Goal: Task Accomplishment & Management: Use online tool/utility

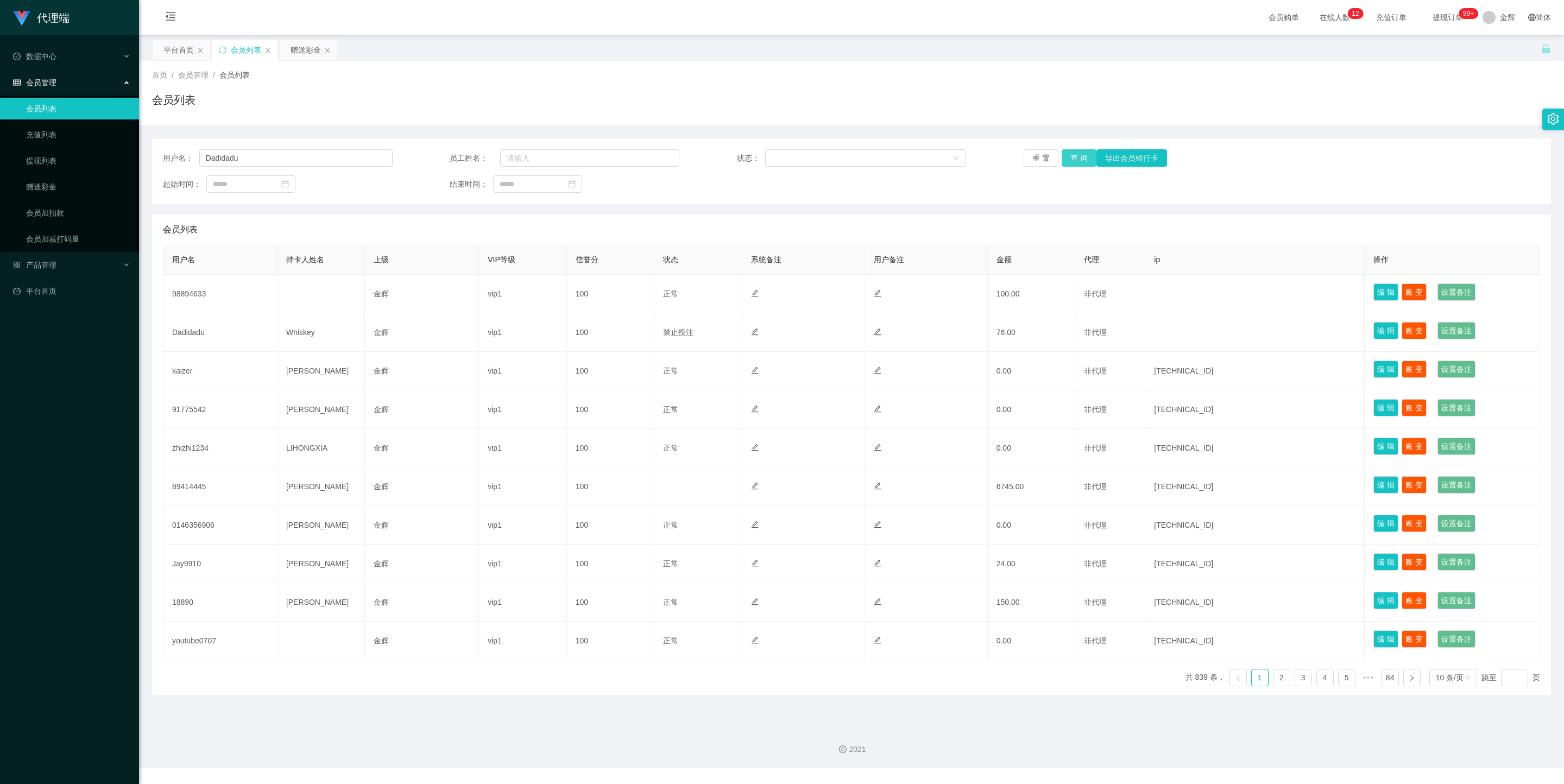
type input "Dadidadu"
click at [1078, 155] on button "查 询" at bounding box center [1079, 158] width 35 height 18
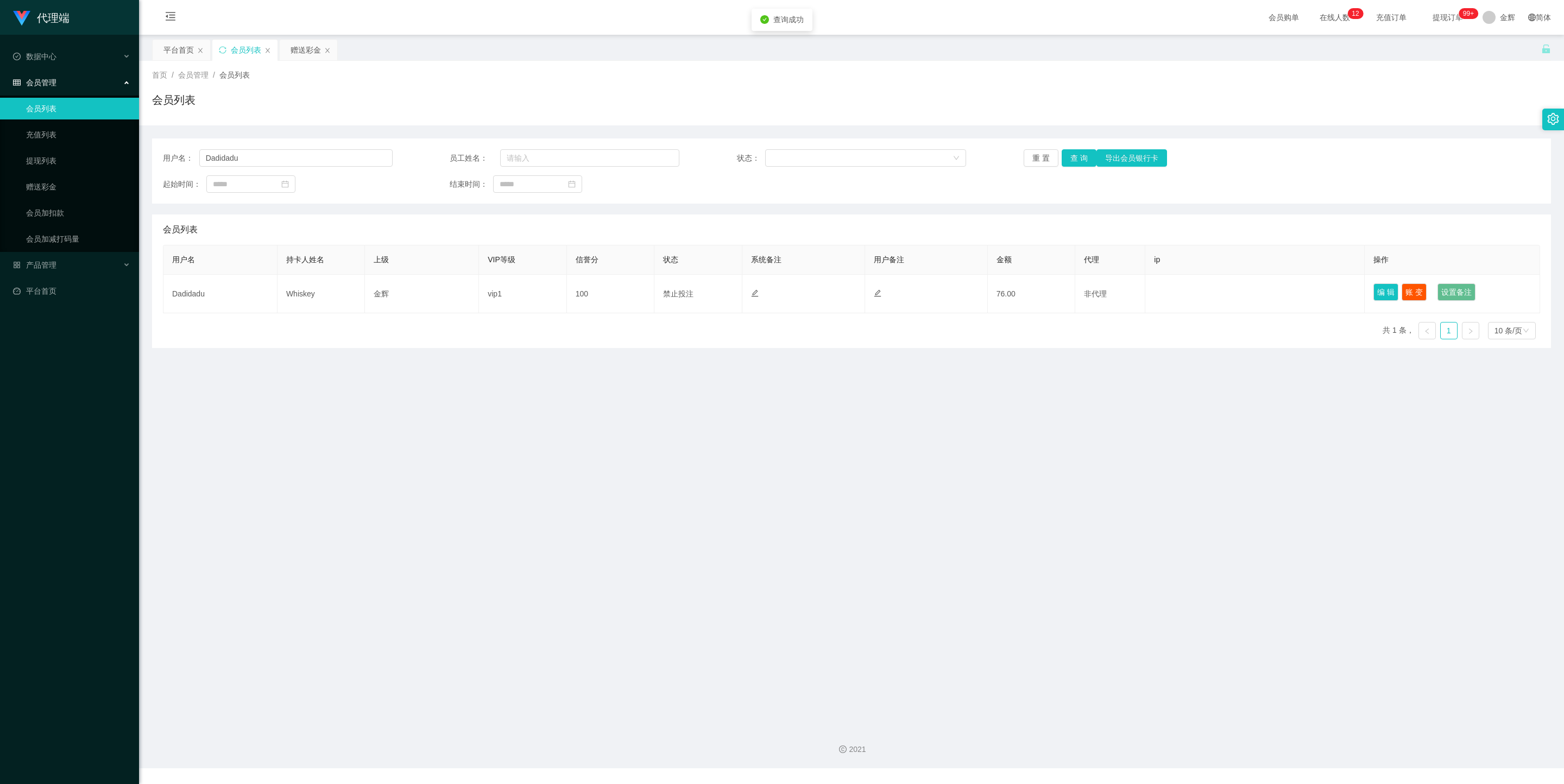
click at [877, 368] on main "关闭左侧 关闭右侧 关闭其它 刷新页面 平台首页 会员列表 赠送彩金 首页 / 会员管理 / 会员列表 / 会员列表 用户名： Dadidadu 员工姓名： …" at bounding box center [851, 376] width 1425 height 683
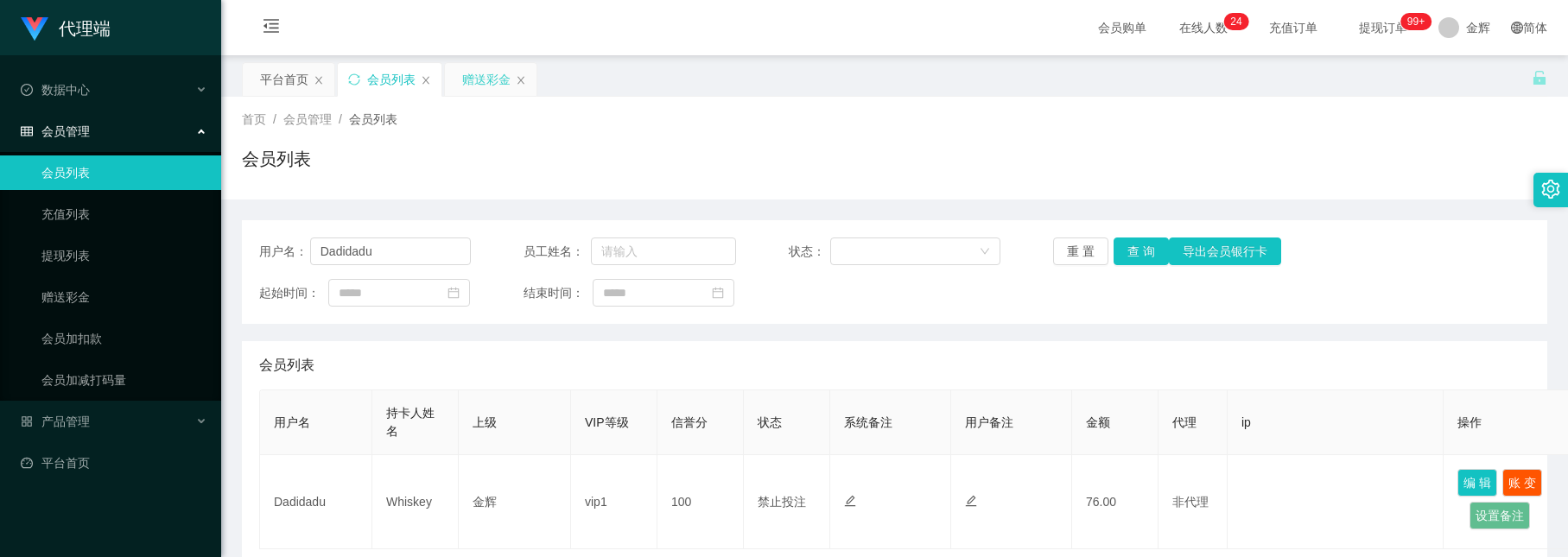
click at [478, 70] on div "赠送彩金" at bounding box center [487, 79] width 48 height 33
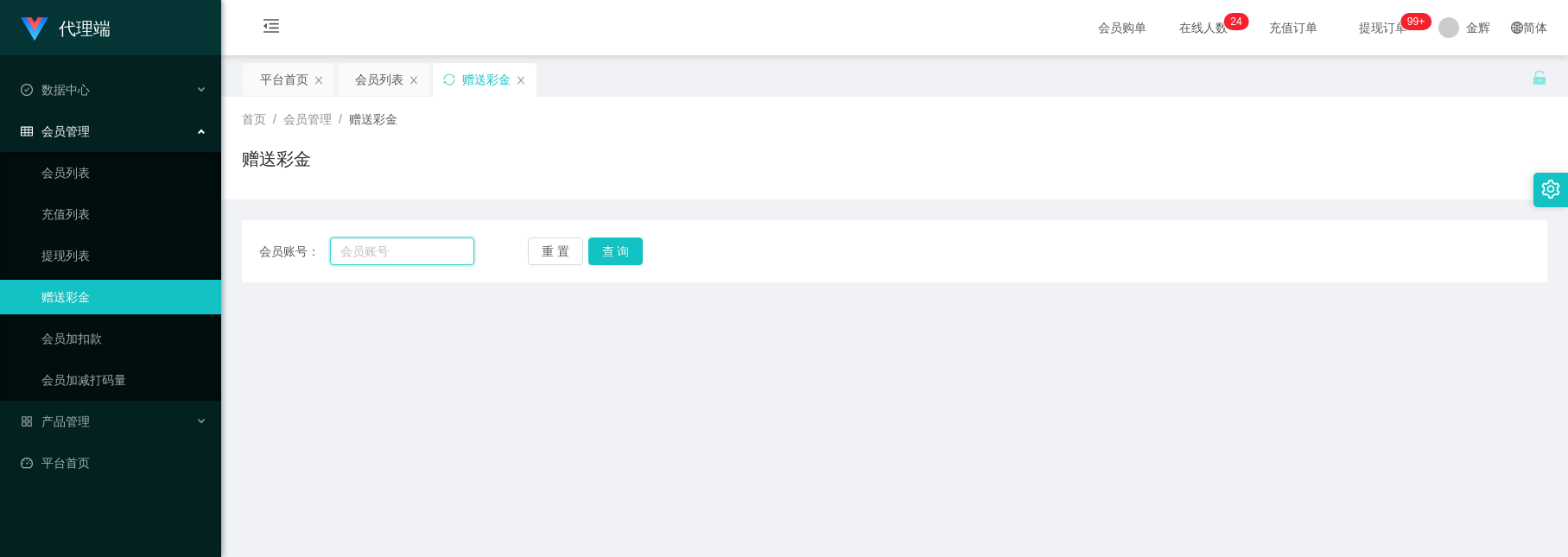
click at [400, 252] on input "text" at bounding box center [402, 251] width 143 height 28
paste input "Dadidadu"
type input "Dadidadu"
click at [617, 260] on button "查 询" at bounding box center [615, 251] width 55 height 28
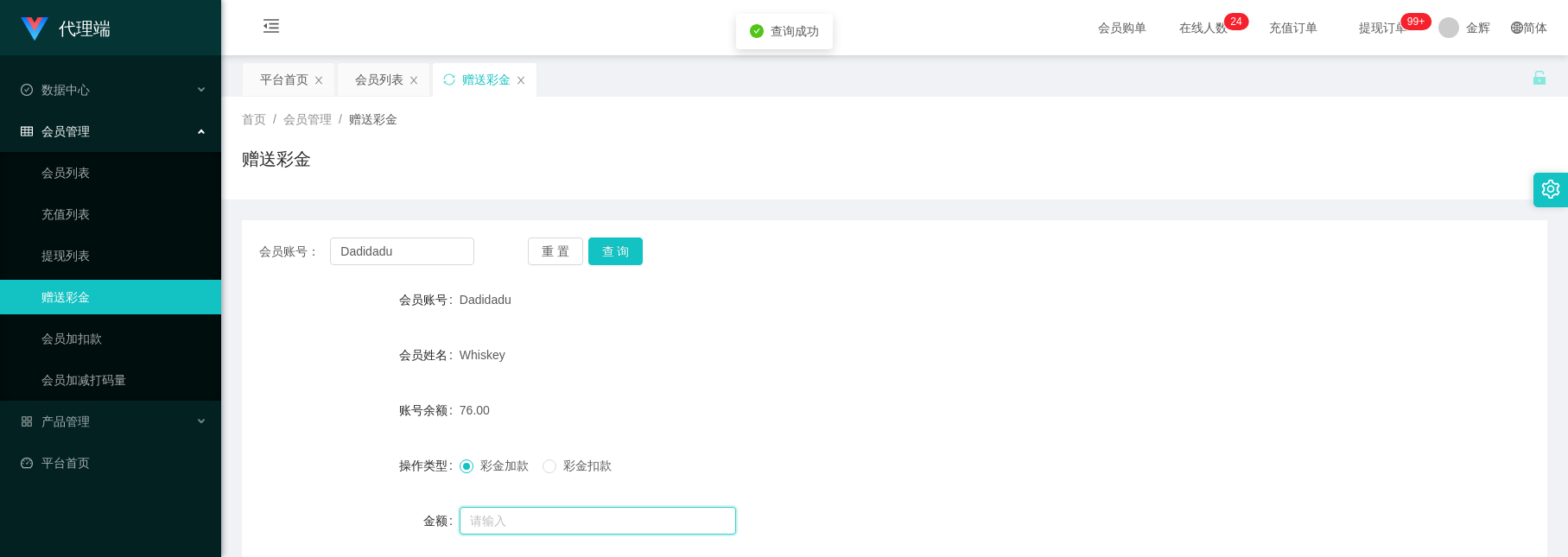
click at [516, 508] on input "text" at bounding box center [598, 520] width 276 height 28
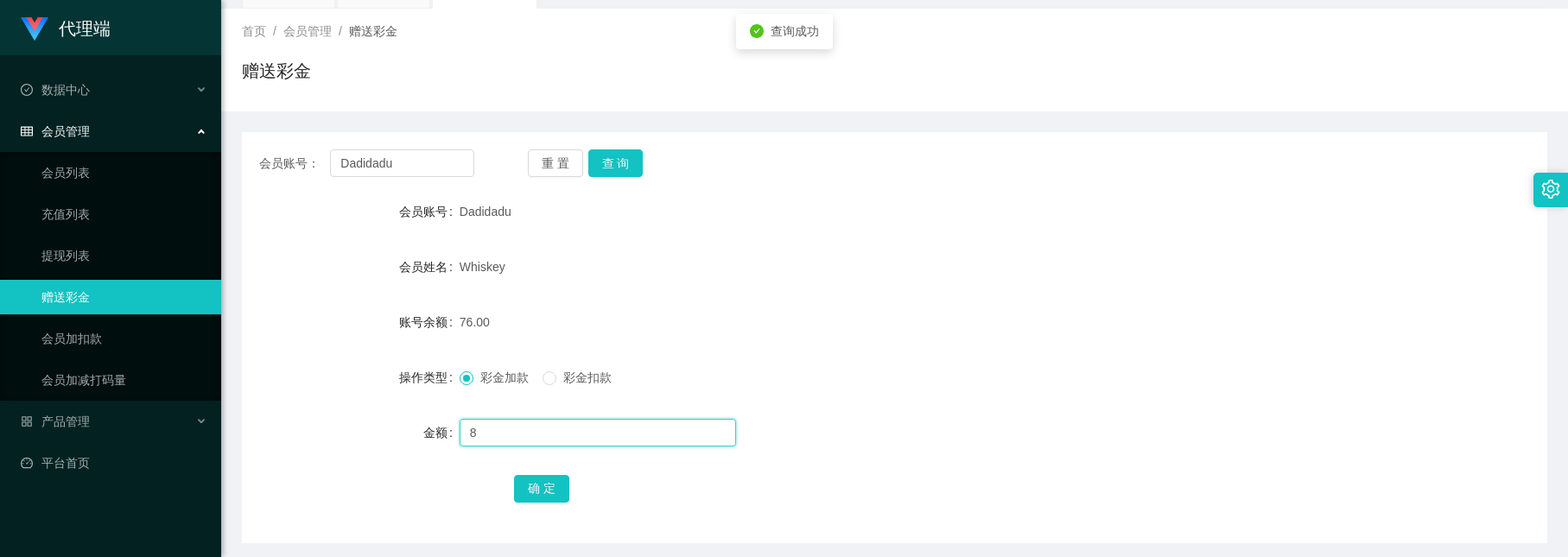
scroll to position [129, 0]
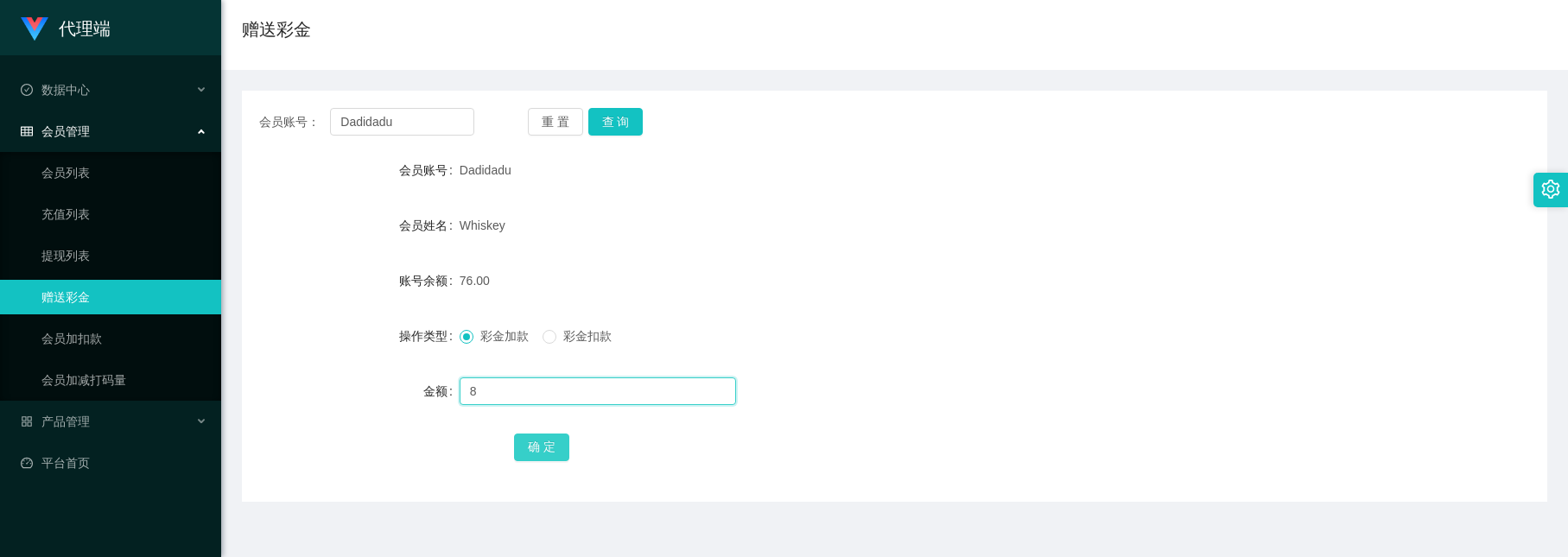
type input "8"
click at [532, 454] on button "确 定" at bounding box center [541, 447] width 55 height 28
